Goal: Transaction & Acquisition: Purchase product/service

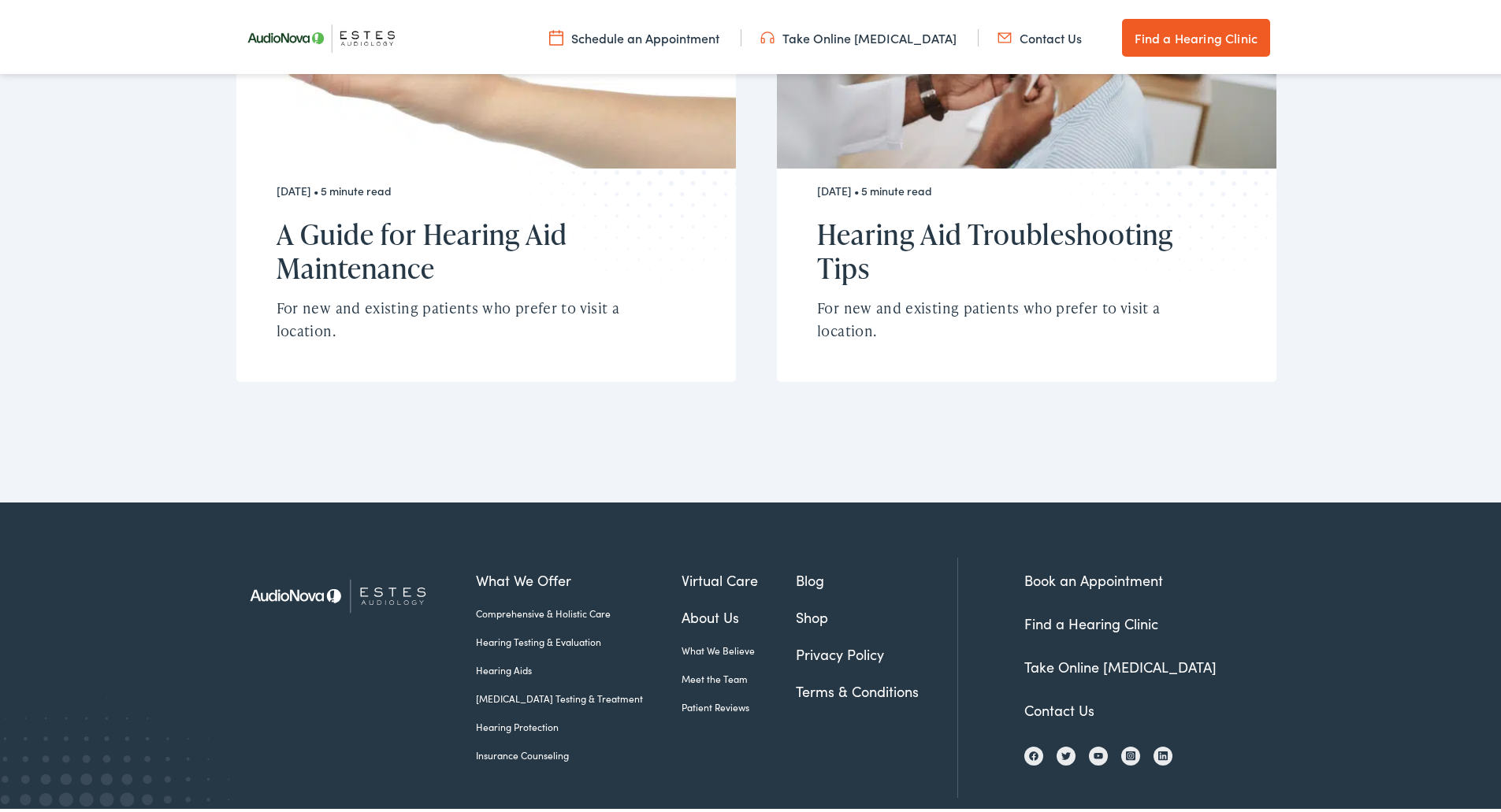
scroll to position [4190, 0]
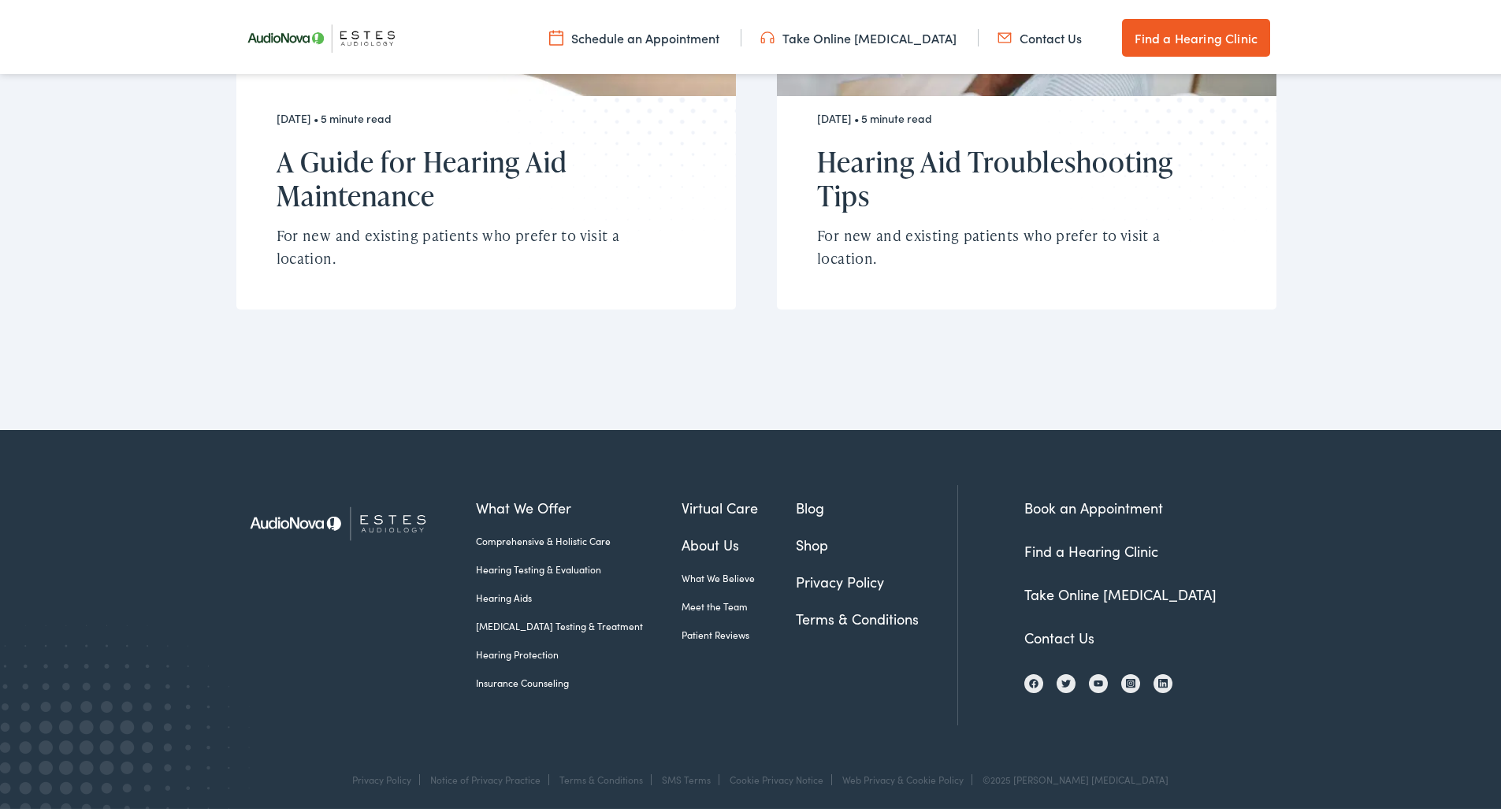
click at [796, 538] on link "Shop" at bounding box center [877, 542] width 161 height 21
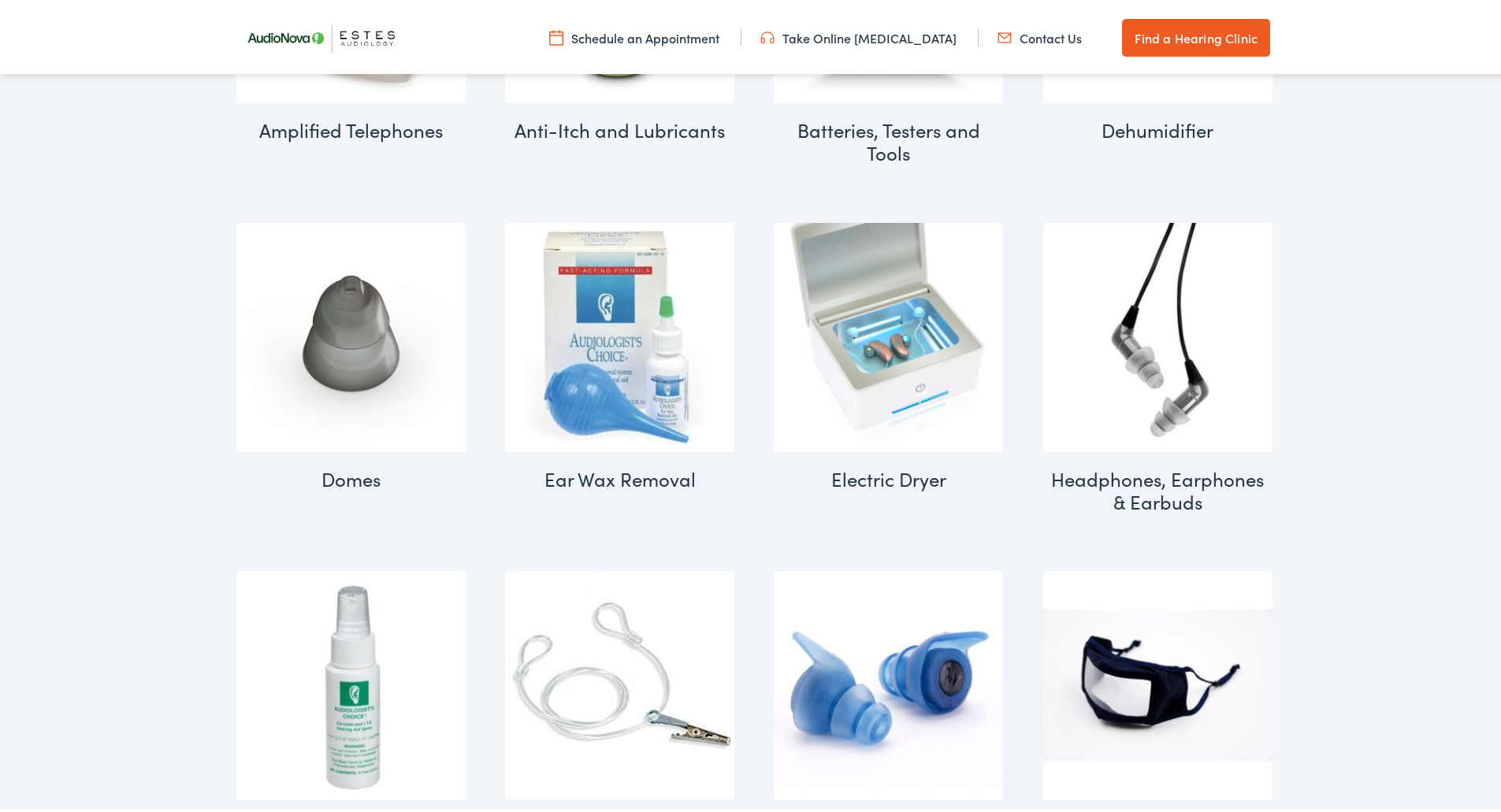
scroll to position [1024, 0]
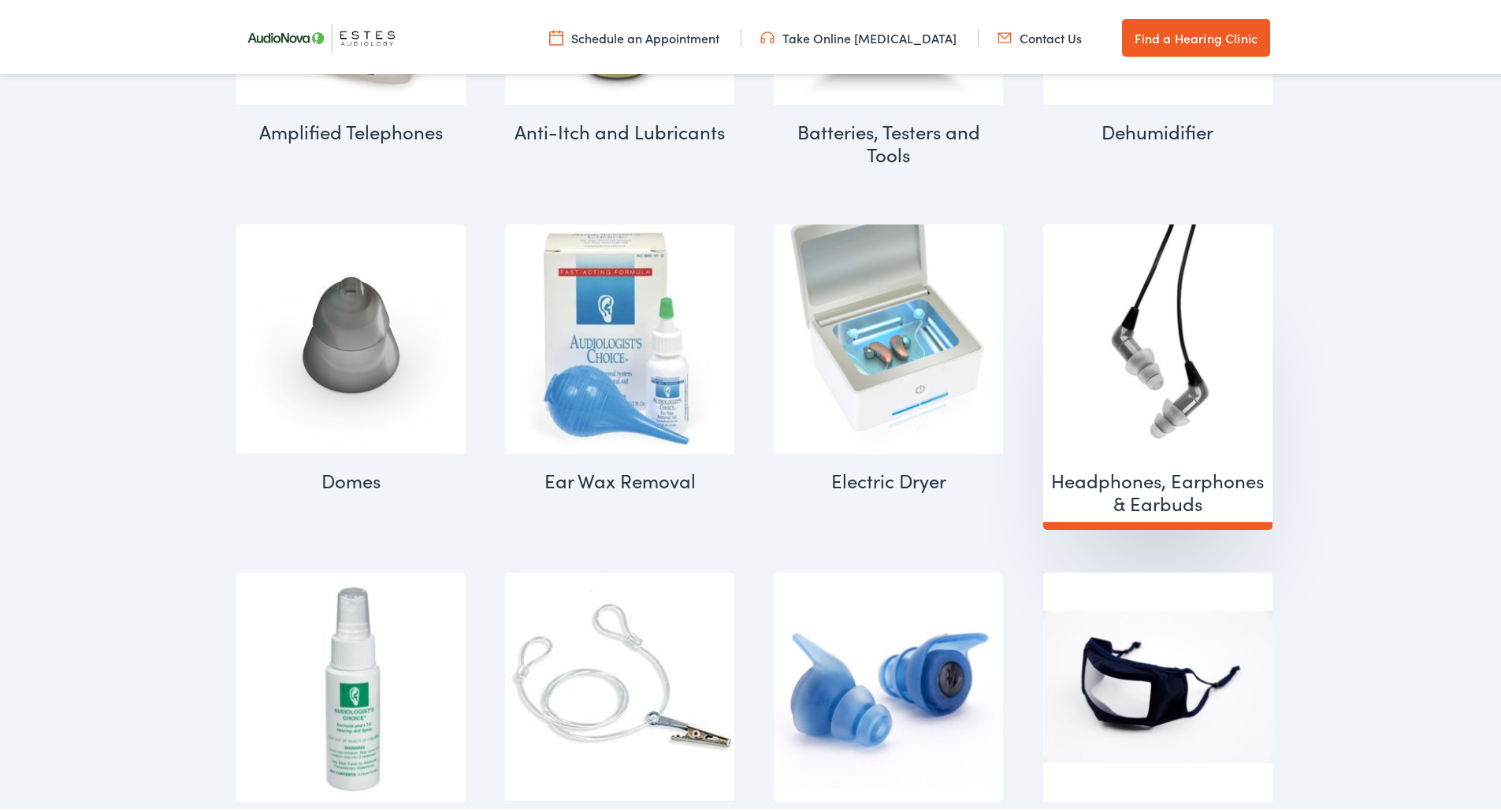
click at [1148, 387] on img "Visit product category Headphones, Earphones & Earbuds" at bounding box center [1158, 336] width 229 height 229
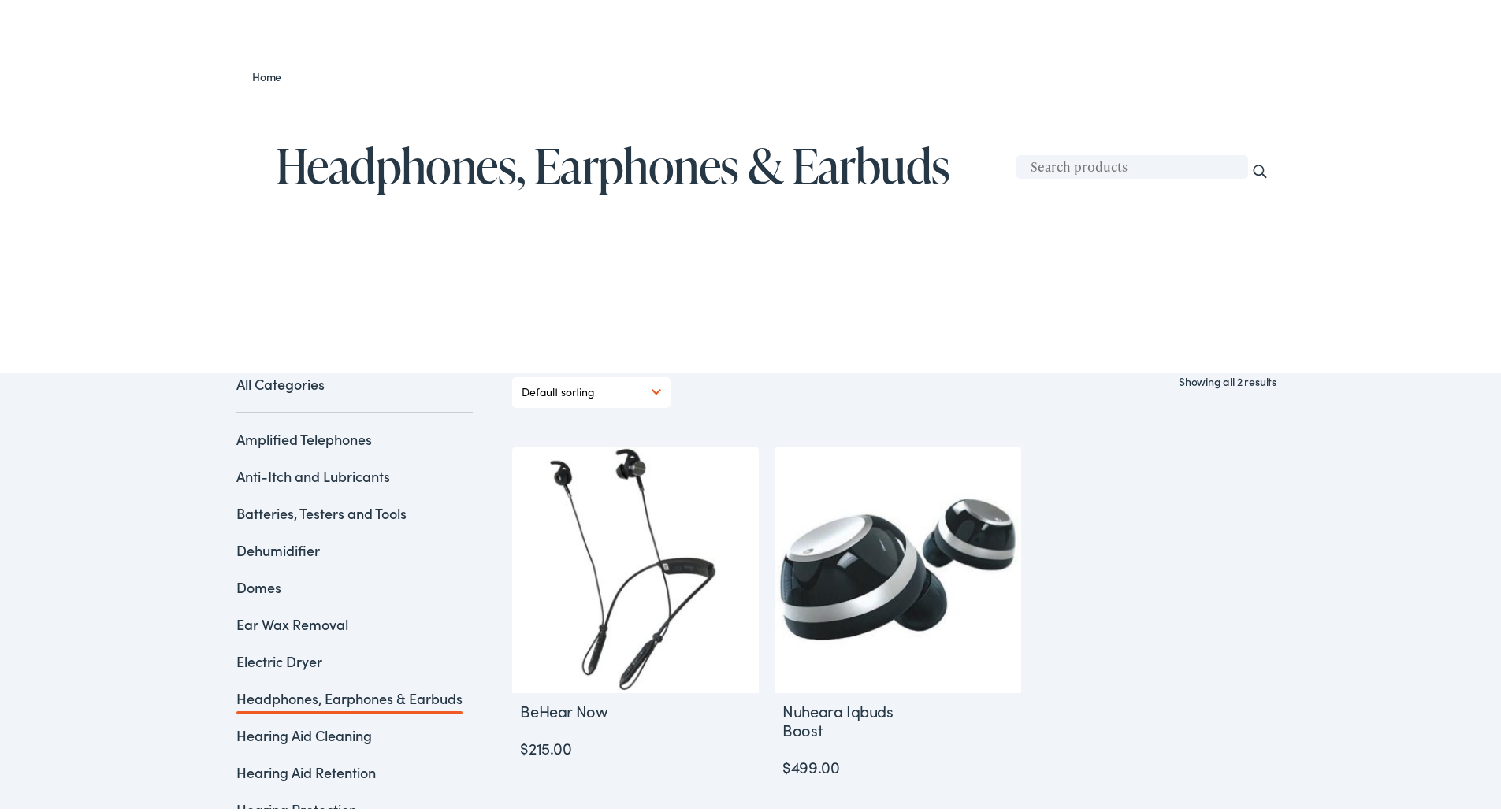
scroll to position [157, 0]
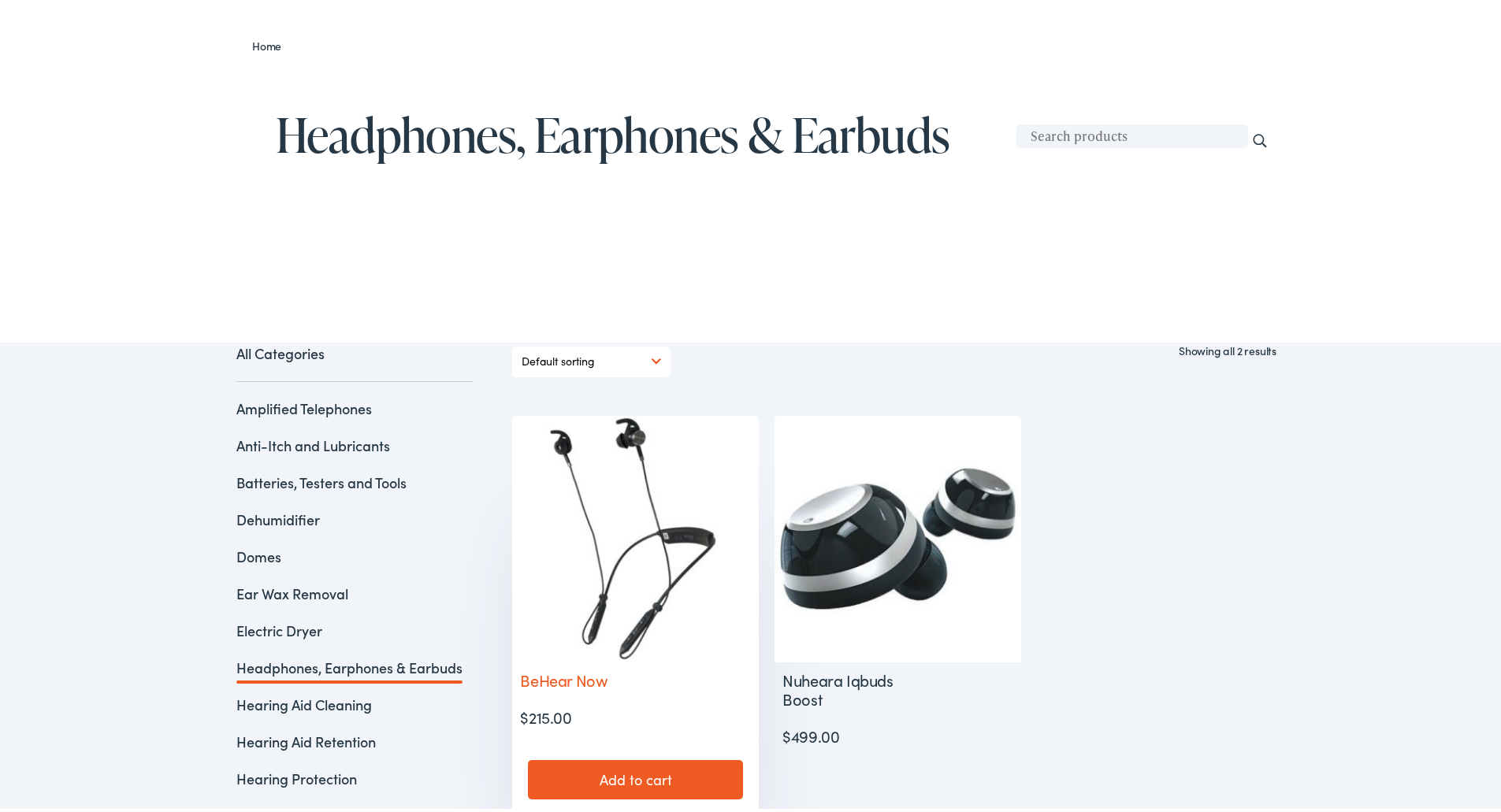
click at [600, 529] on img at bounding box center [635, 536] width 247 height 247
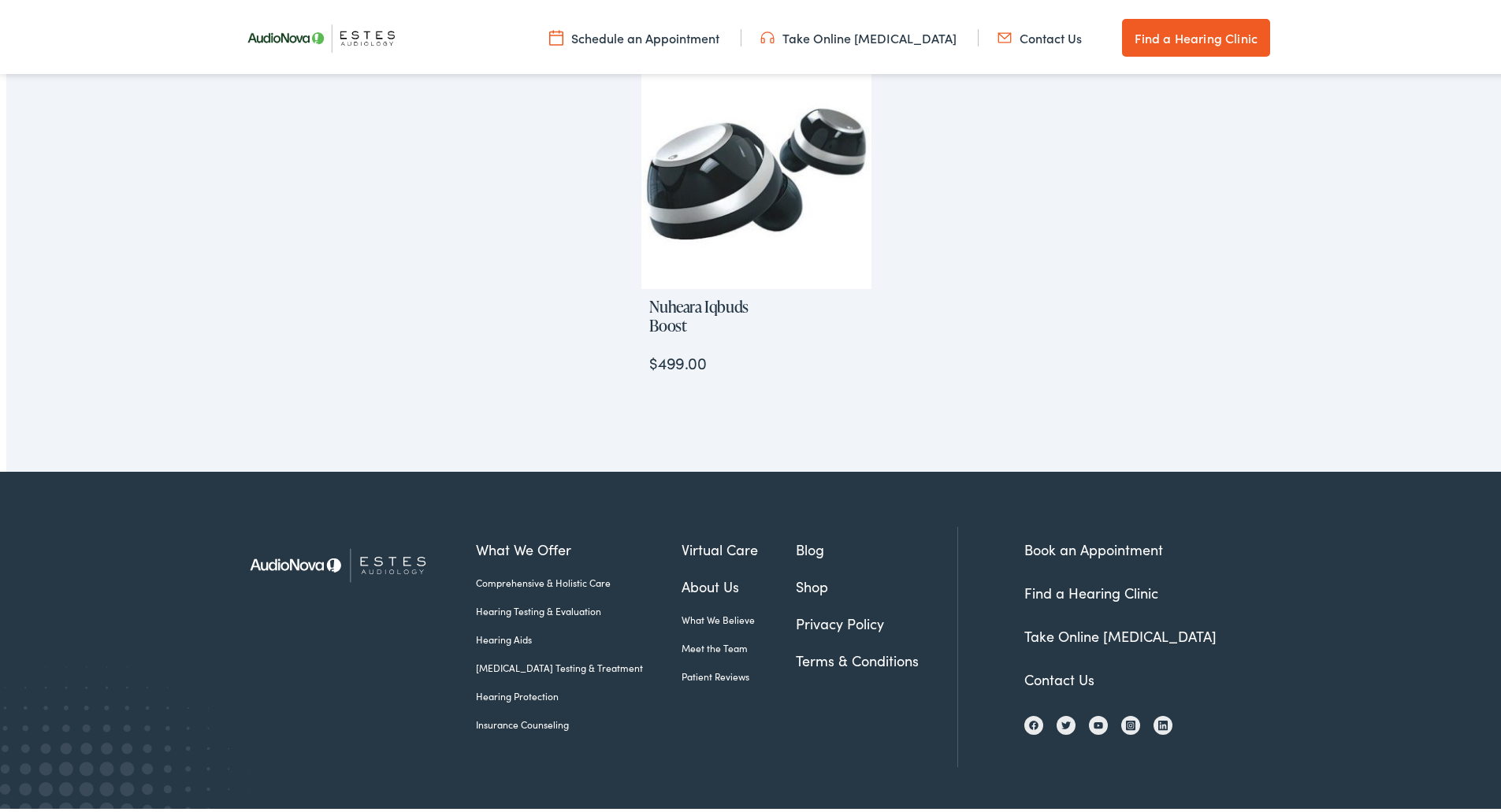
scroll to position [1132, 0]
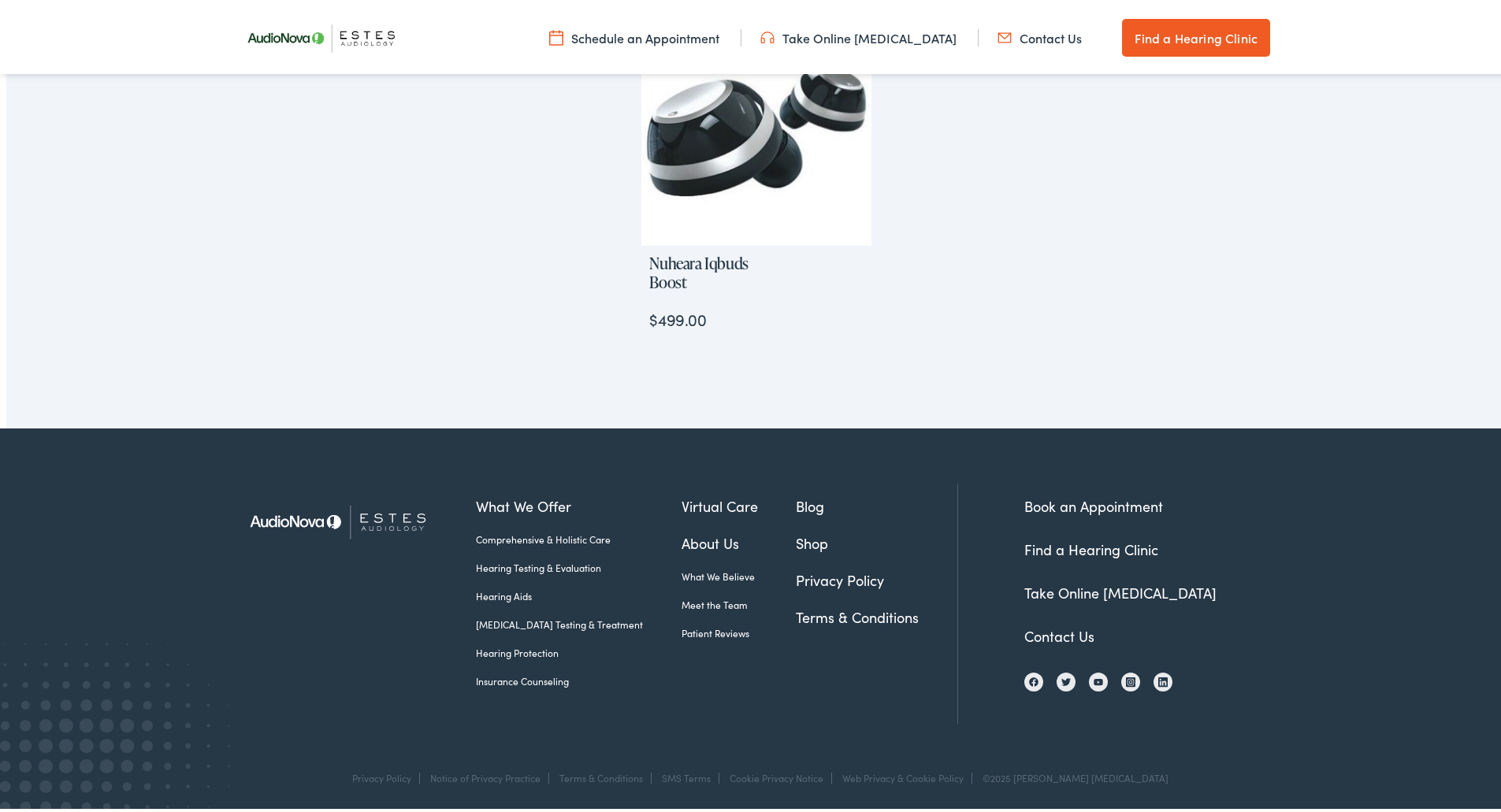
click at [1067, 542] on link "Find a Hearing Clinic" at bounding box center [1092, 546] width 134 height 19
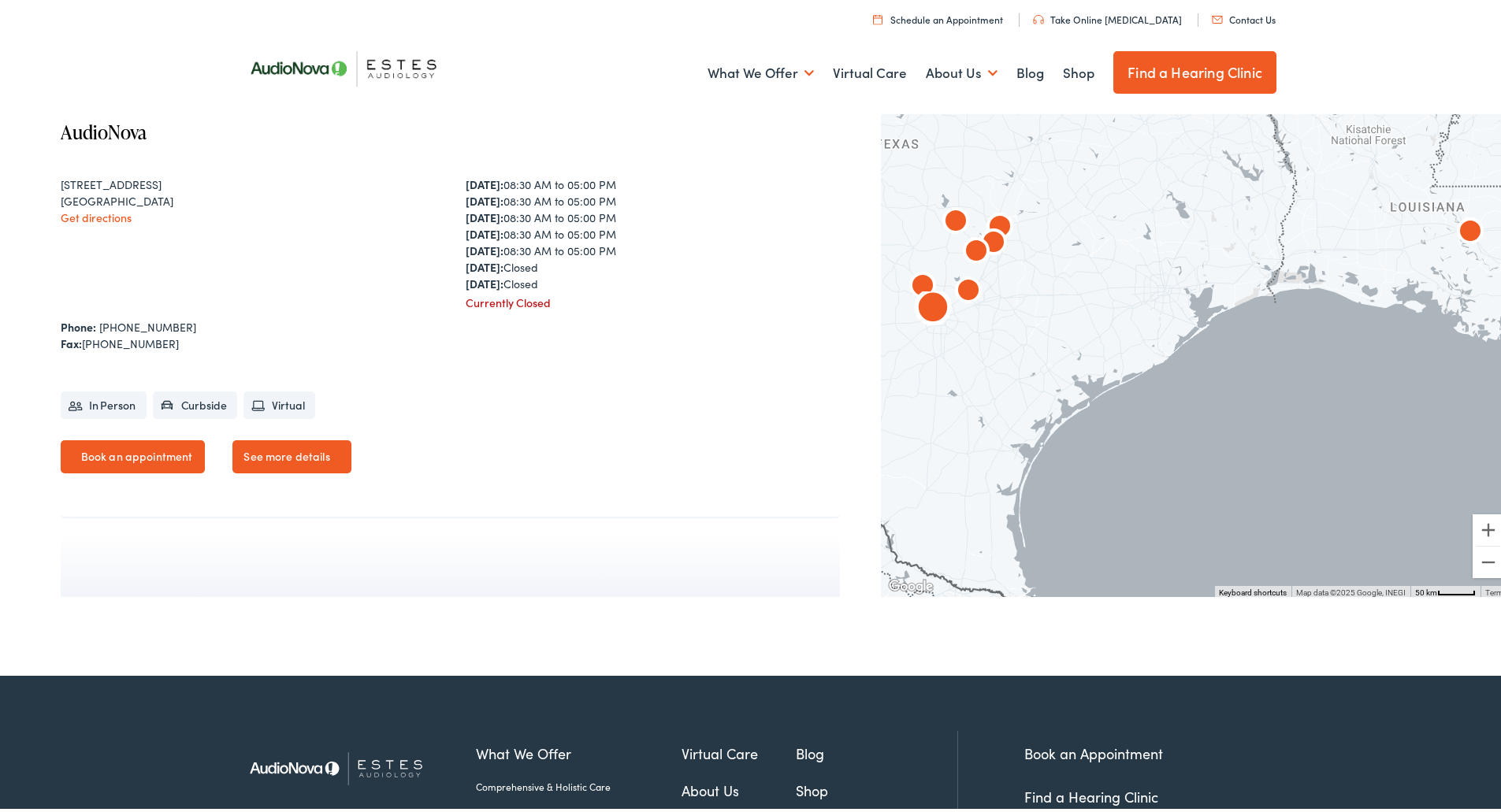
scroll to position [3529, 0]
